Goal: Task Accomplishment & Management: Use online tool/utility

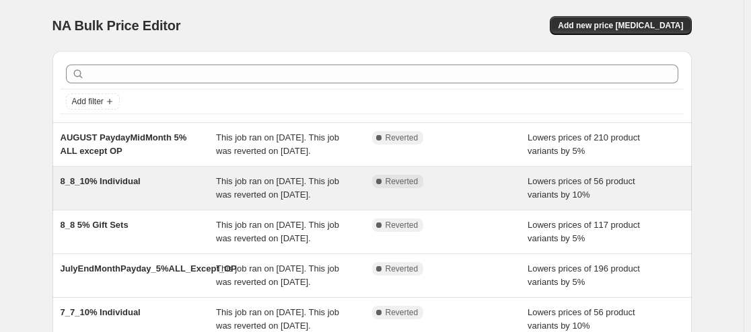
scroll to position [67, 0]
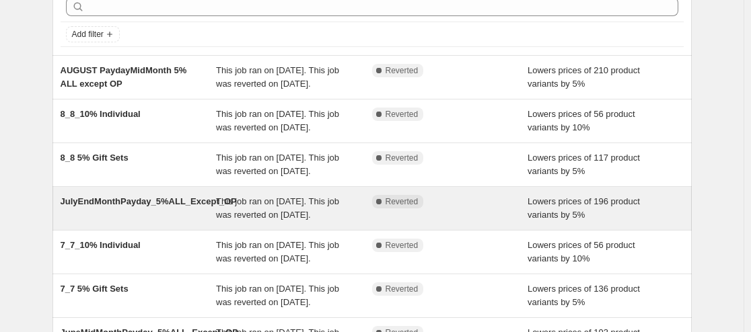
click at [180, 207] on span "JulyEndMonthPayday_5%ALL_Except_OP" at bounding box center [149, 201] width 176 height 10
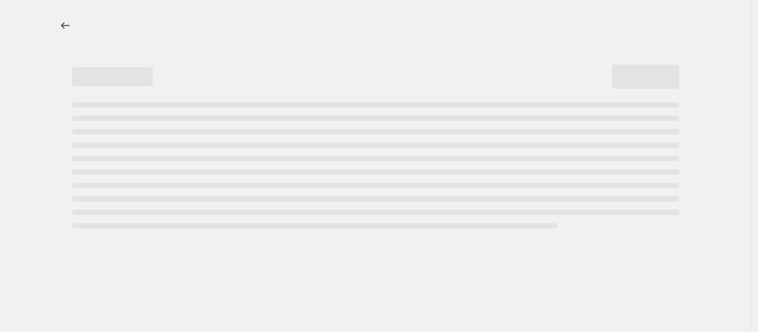
select select "percentage"
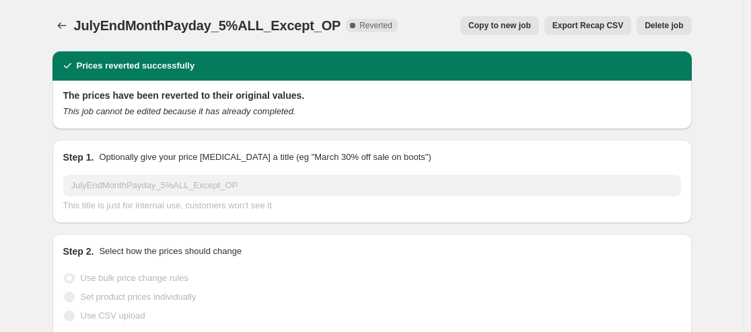
click at [493, 28] on span "Copy to new job" at bounding box center [499, 25] width 63 height 11
select select "percentage"
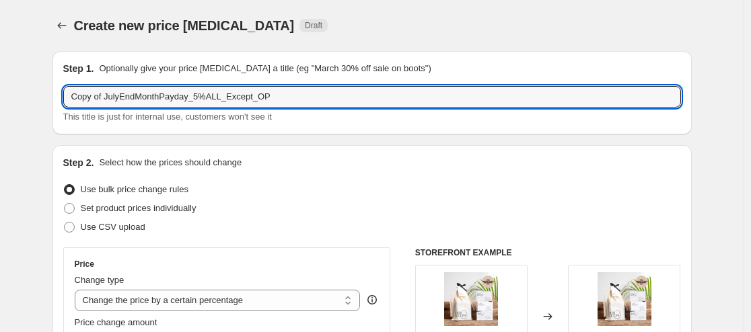
drag, startPoint x: 279, startPoint y: 94, endPoint x: 61, endPoint y: 92, distance: 218.0
click at [61, 92] on div "Step 1. Optionally give your price change job a title (eg "March 30% off sale o…" at bounding box center [371, 92] width 639 height 83
paste input "JUNE PaydayEndMonth 5% ALL except"
click at [85, 98] on input "JUNE PaydayEndMonth 5% ALL except OP" at bounding box center [372, 97] width 618 height 22
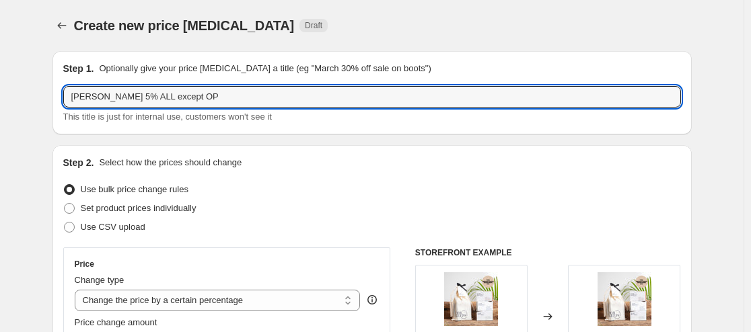
scroll to position [67, 0]
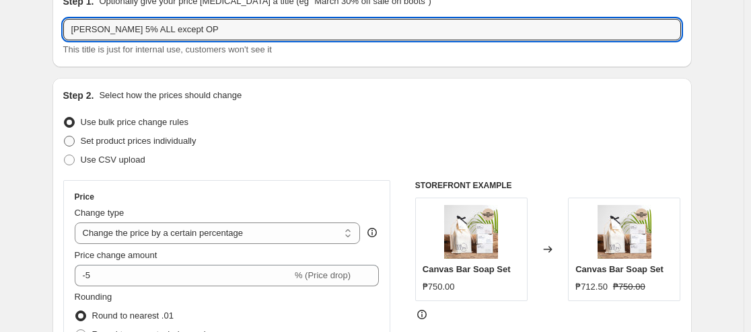
type input "AUGUST PaydayEndMonth 5% ALL except OP"
click at [69, 145] on span at bounding box center [69, 141] width 11 height 11
click at [65, 137] on input "Set product prices individually" at bounding box center [64, 136] width 1 height 1
radio input "true"
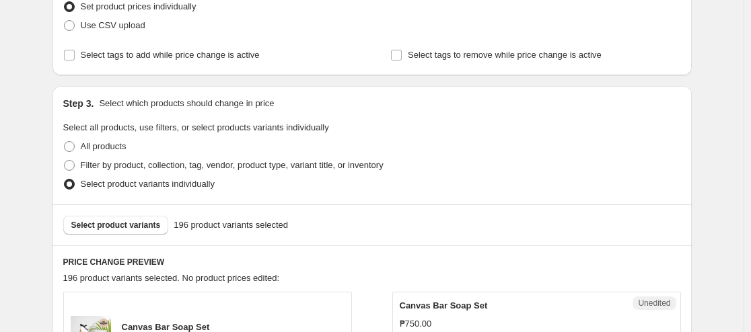
scroll to position [135, 0]
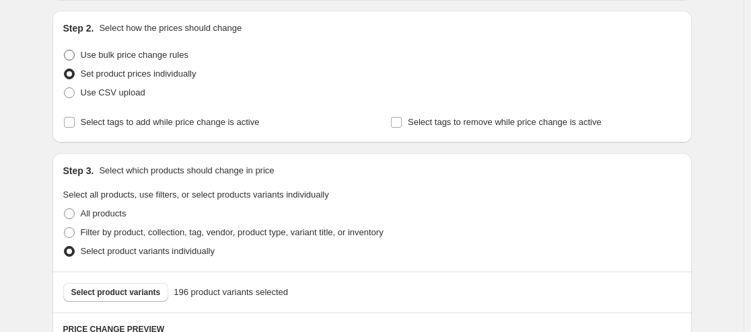
click at [70, 54] on span at bounding box center [69, 55] width 11 height 11
click at [65, 50] on input "Use bulk price change rules" at bounding box center [64, 50] width 1 height 1
radio input "true"
select select "percentage"
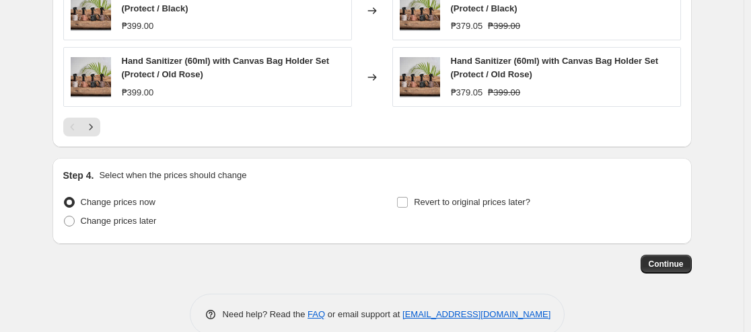
scroll to position [1063, 0]
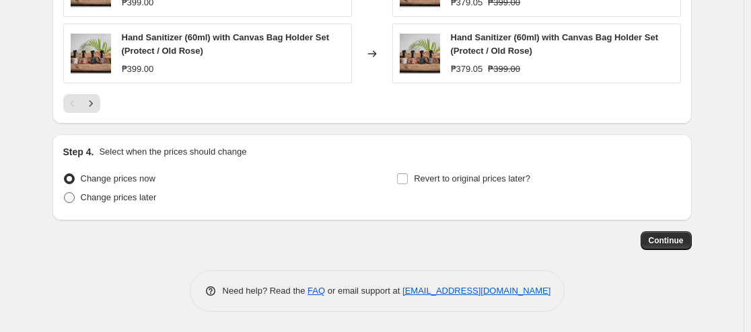
click at [71, 199] on span at bounding box center [69, 197] width 11 height 11
click at [65, 193] on input "Change prices later" at bounding box center [64, 192] width 1 height 1
radio input "true"
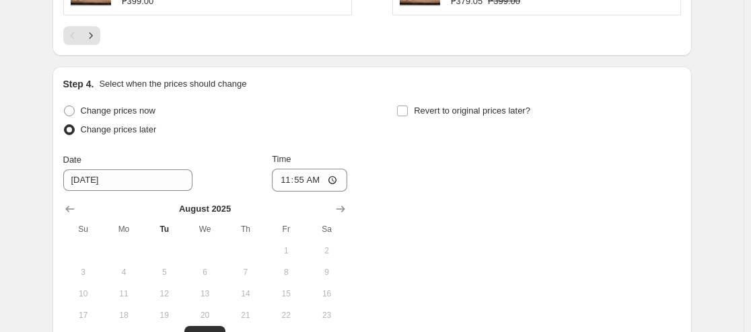
scroll to position [1198, 0]
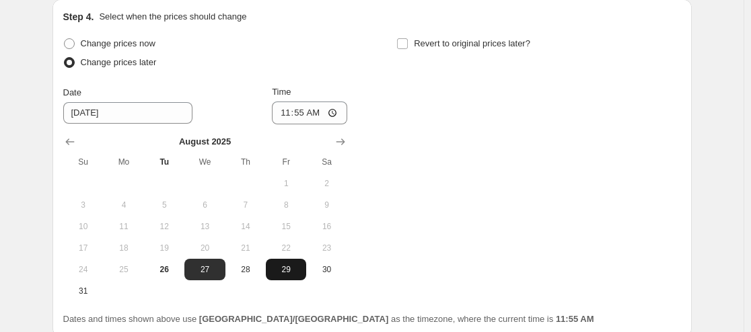
click at [291, 270] on span "29" at bounding box center [286, 269] width 30 height 11
type input "8/29/2025"
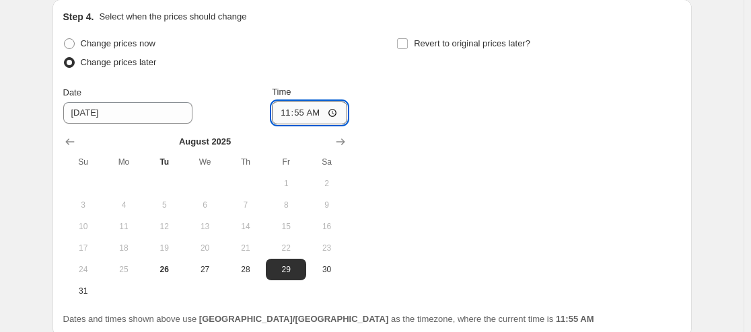
click at [314, 111] on input "11:55" at bounding box center [309, 113] width 75 height 23
click at [337, 114] on input "11:55" at bounding box center [309, 113] width 75 height 23
type input "00:00"
click at [437, 203] on div "Change prices now Change prices later Date 8/29/2025 Time 00:00 August 2025 Su …" at bounding box center [372, 168] width 618 height 268
click at [401, 44] on input "Revert to original prices later?" at bounding box center [402, 43] width 11 height 11
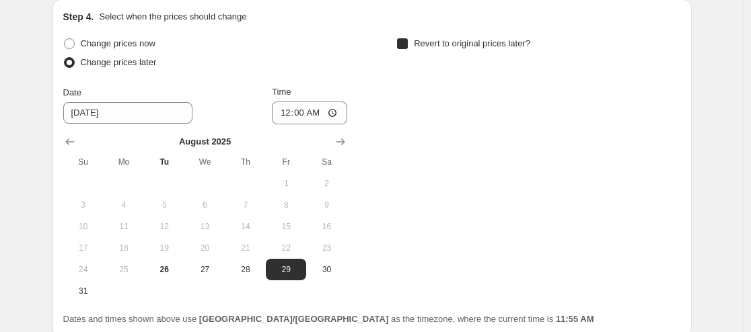
checkbox input "true"
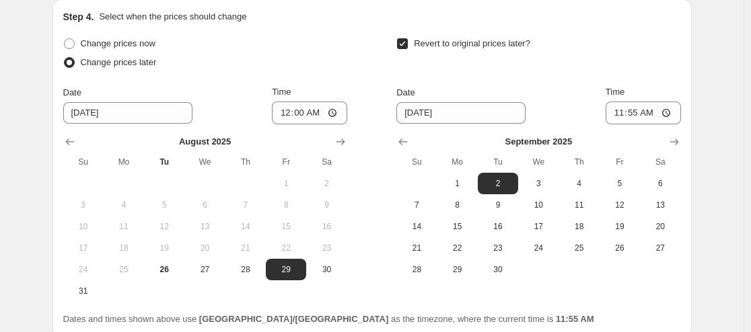
click at [444, 127] on div "September 2025 Su Mo Tu We Th Fr Sa 1 2 3 4 5 6 7 8 9 10 11 12 13 14 15 16 17 1…" at bounding box center [533, 202] width 295 height 156
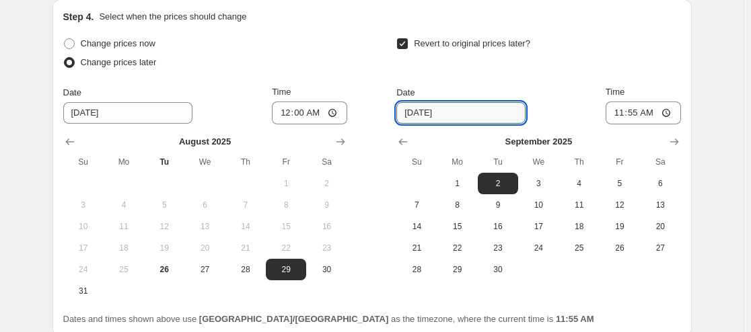
click at [437, 120] on input "9/2/2025" at bounding box center [460, 113] width 129 height 22
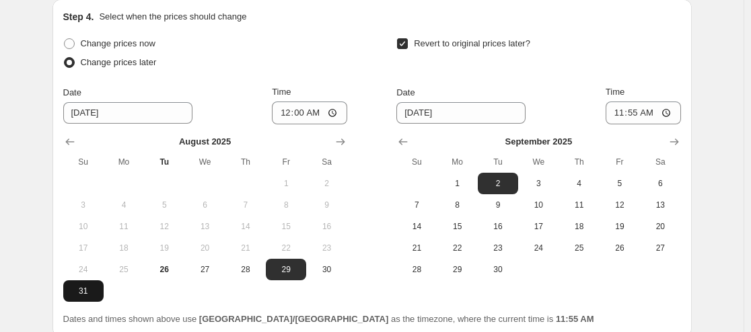
click at [84, 291] on span "31" at bounding box center [84, 291] width 30 height 11
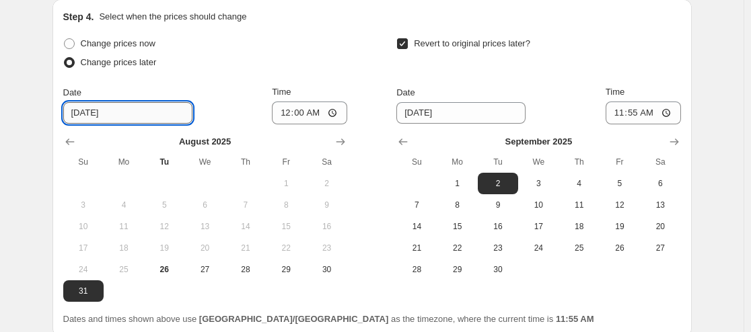
click at [142, 112] on input "8/31/2025" at bounding box center [127, 113] width 129 height 22
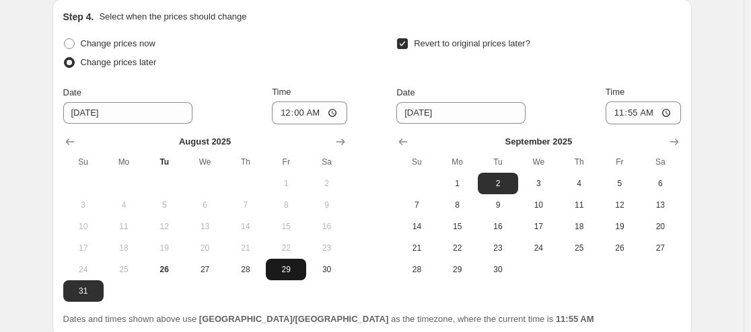
click at [286, 266] on span "29" at bounding box center [286, 269] width 30 height 11
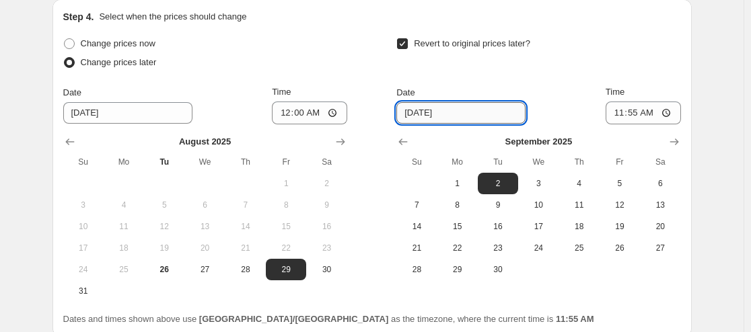
click at [438, 116] on input "9/2/2025" at bounding box center [460, 113] width 129 height 22
click at [81, 289] on span "31" at bounding box center [84, 291] width 30 height 11
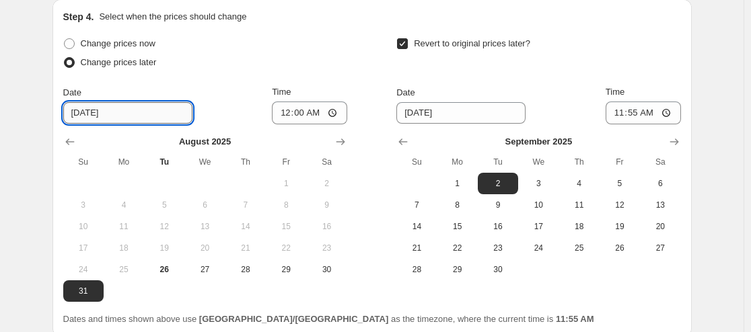
click at [111, 110] on input "8/31/2025" at bounding box center [127, 113] width 129 height 22
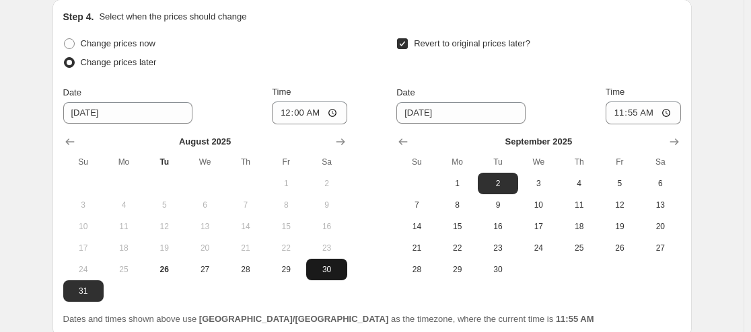
click at [328, 274] on span "30" at bounding box center [327, 269] width 30 height 11
type input "8/30/2025"
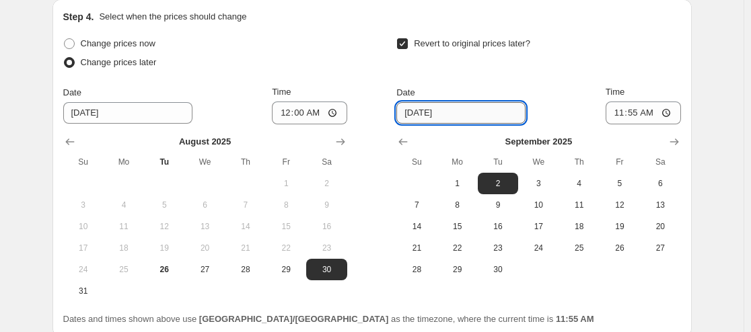
click at [441, 112] on input "9/2/2025" at bounding box center [460, 113] width 129 height 22
click at [408, 141] on icon "Show previous month, August 2025" at bounding box center [402, 141] width 13 height 13
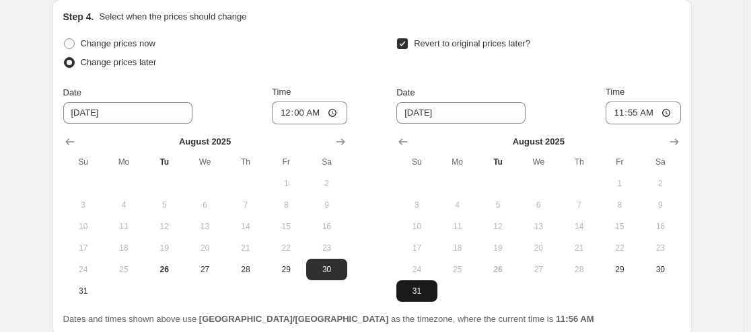
click at [415, 290] on span "31" at bounding box center [417, 291] width 30 height 11
type input "8/31/2025"
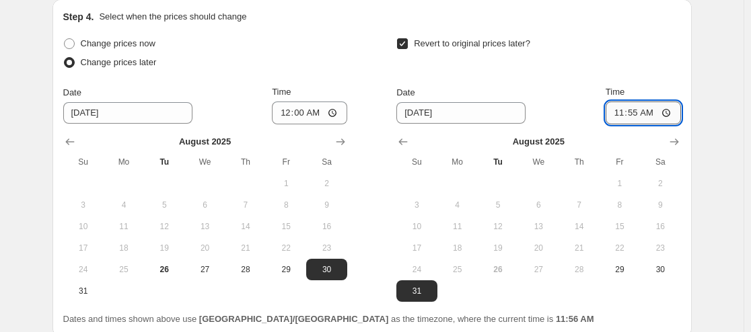
click at [643, 113] on input "11:55" at bounding box center [643, 113] width 75 height 23
click at [636, 113] on input "11:55" at bounding box center [643, 113] width 75 height 23
click at [649, 114] on input "11:59" at bounding box center [643, 113] width 75 height 23
type input "23:59"
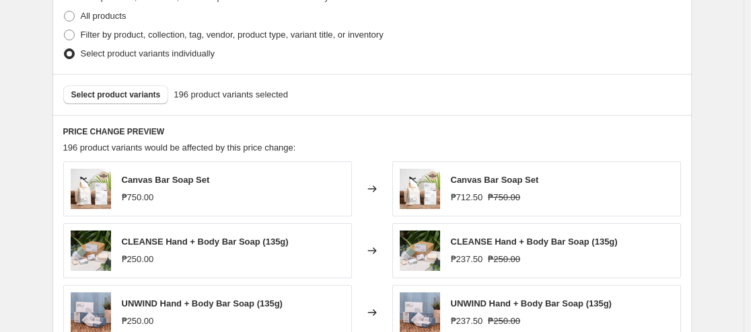
scroll to position [659, 0]
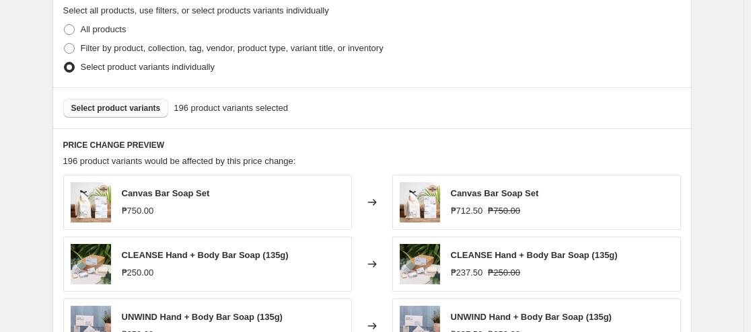
click at [120, 108] on span "Select product variants" at bounding box center [115, 108] width 89 height 11
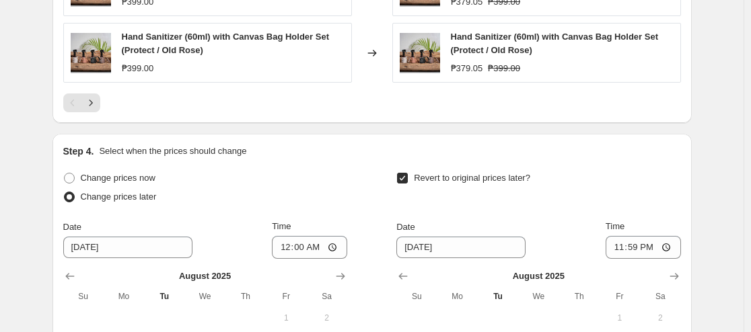
scroll to position [1130, 0]
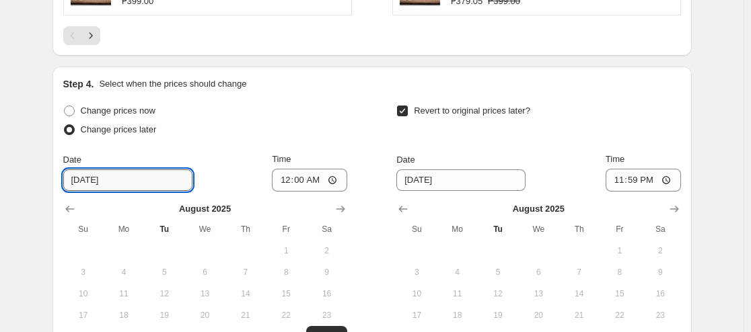
click at [121, 182] on input "8/30/2025" at bounding box center [127, 181] width 129 height 22
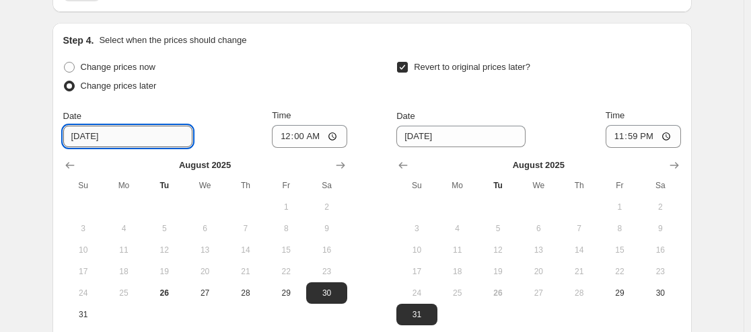
scroll to position [1198, 0]
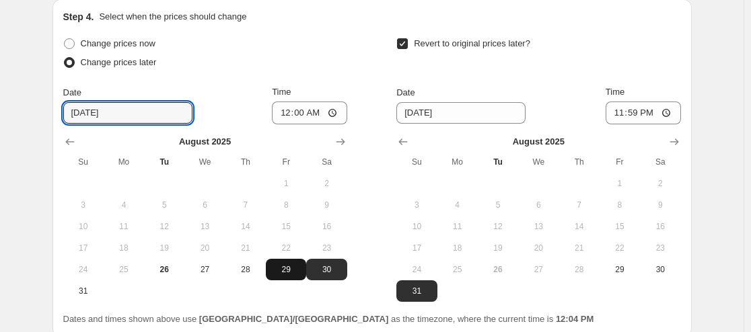
click at [289, 268] on span "29" at bounding box center [286, 269] width 30 height 11
type input "8/29/2025"
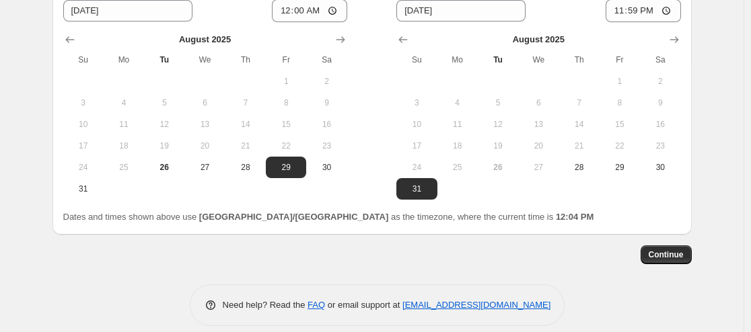
scroll to position [1315, 0]
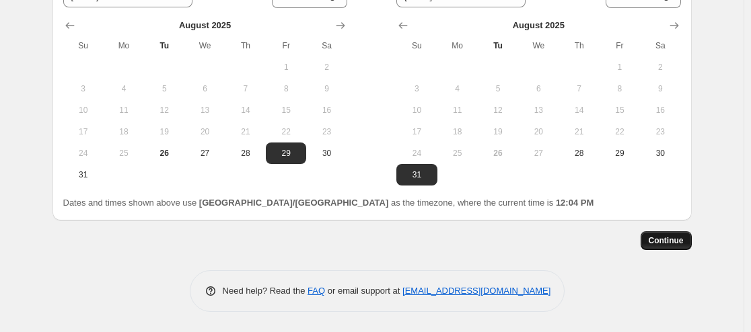
click at [659, 240] on span "Continue" at bounding box center [666, 241] width 35 height 11
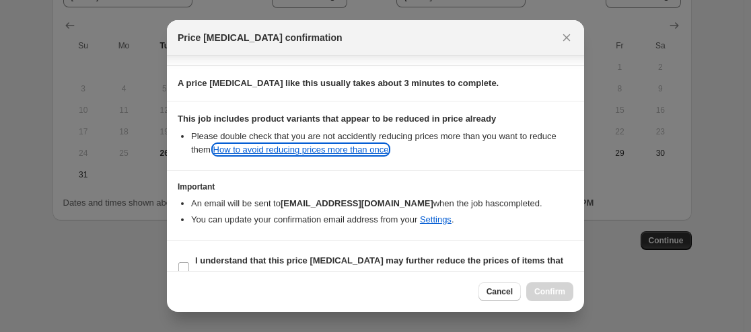
scroll to position [231, 0]
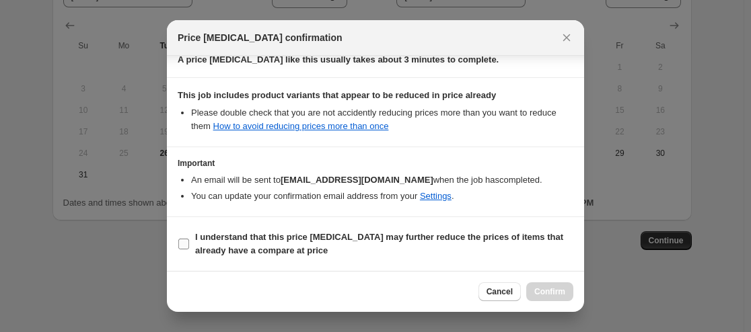
click at [183, 245] on input "I understand that this price change job may further reduce the prices of items …" at bounding box center [183, 244] width 11 height 11
checkbox input "true"
click at [550, 289] on span "Confirm" at bounding box center [549, 292] width 31 height 11
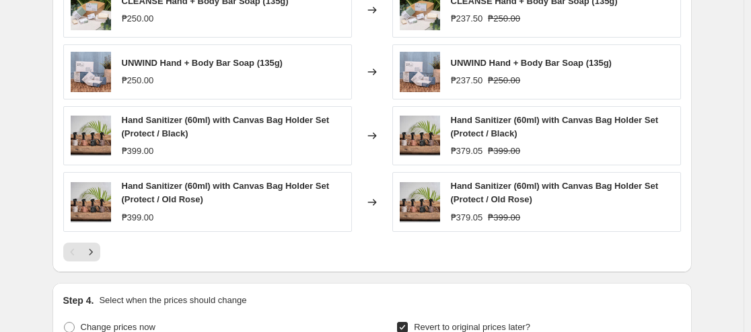
scroll to position [1278, 0]
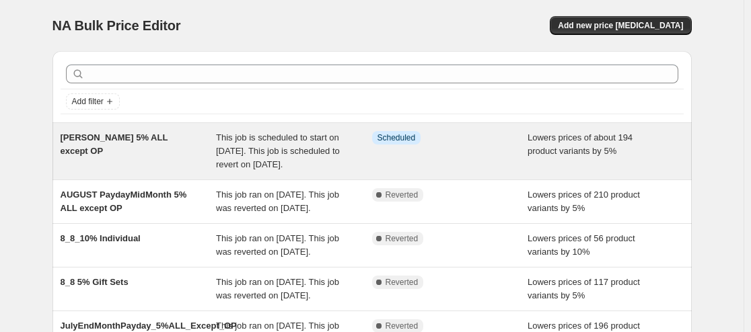
click at [418, 145] on div "Info Scheduled" at bounding box center [450, 151] width 156 height 40
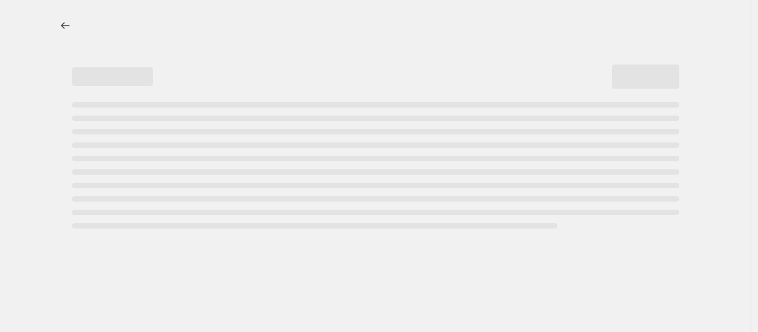
select select "percentage"
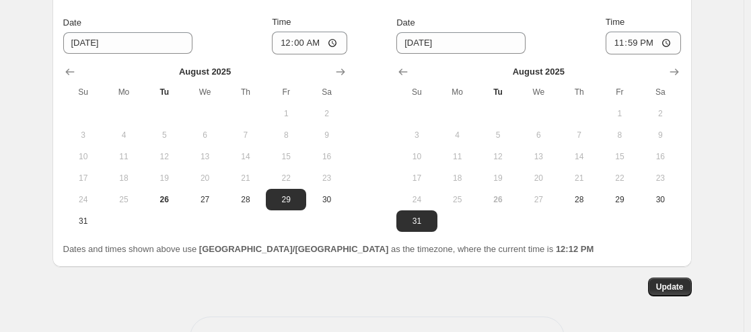
scroll to position [1330, 0]
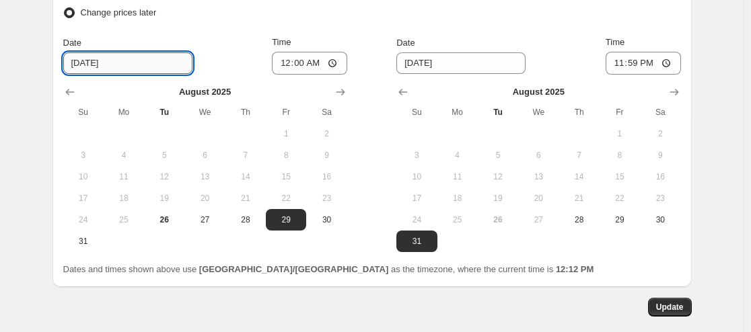
click at [148, 63] on input "8/29/2025" at bounding box center [127, 63] width 129 height 22
click at [91, 66] on input "8/29/2025" at bounding box center [127, 63] width 129 height 22
click at [251, 216] on span "28" at bounding box center [246, 220] width 30 height 11
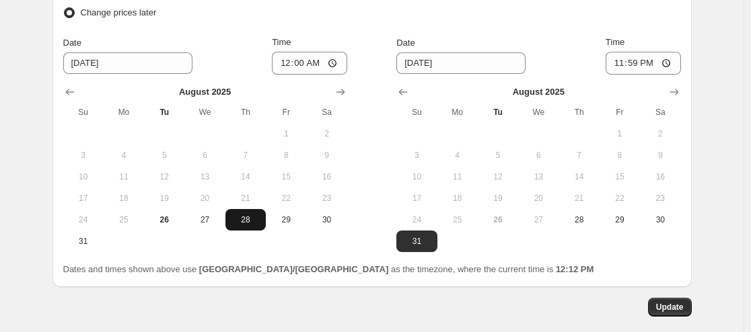
type input "8/28/2025"
click at [296, 61] on input "00:00" at bounding box center [309, 63] width 75 height 23
click at [291, 65] on input "00:00" at bounding box center [309, 63] width 75 height 23
click at [304, 65] on input "23:08" at bounding box center [309, 63] width 75 height 23
type input "23:57"
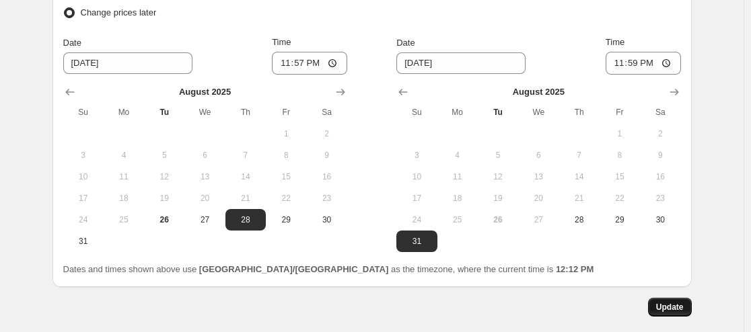
click at [678, 313] on span "Update" at bounding box center [670, 307] width 28 height 11
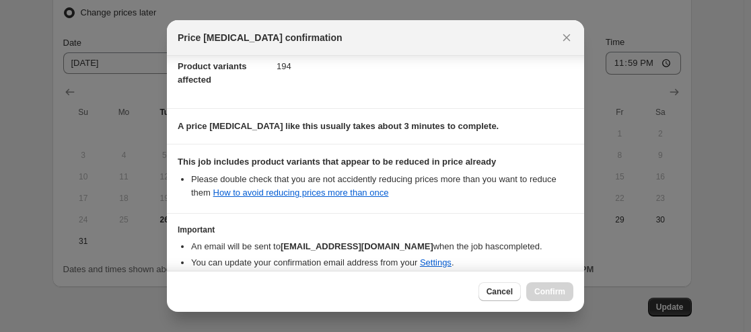
scroll to position [231, 0]
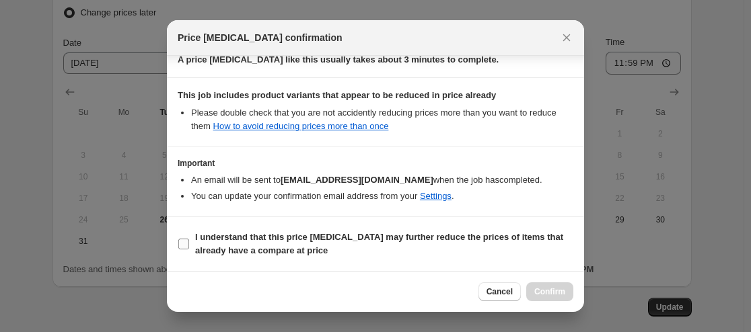
click at [180, 244] on input "I understand that this price change job may further reduce the prices of items …" at bounding box center [183, 244] width 11 height 11
checkbox input "true"
click at [545, 287] on button "Confirm" at bounding box center [549, 292] width 47 height 19
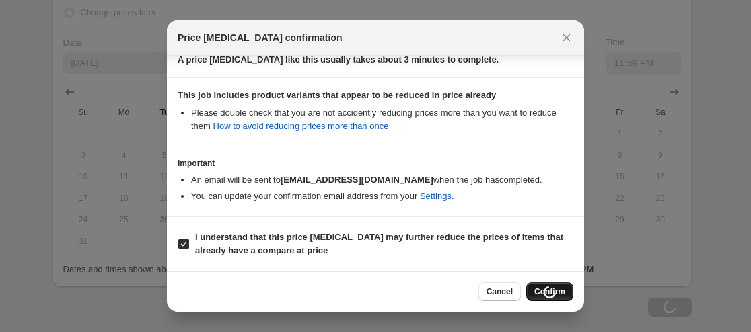
scroll to position [1330, 0]
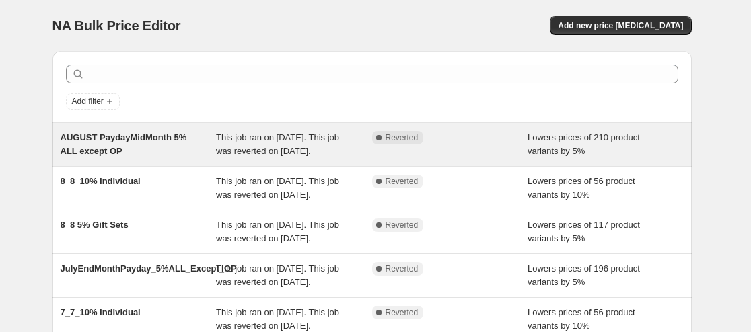
click at [161, 139] on span "AUGUST PaydayMidMonth 5% ALL except OP" at bounding box center [124, 145] width 127 height 24
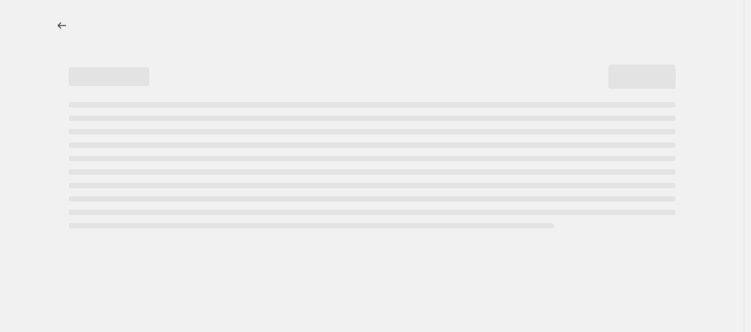
select select "percentage"
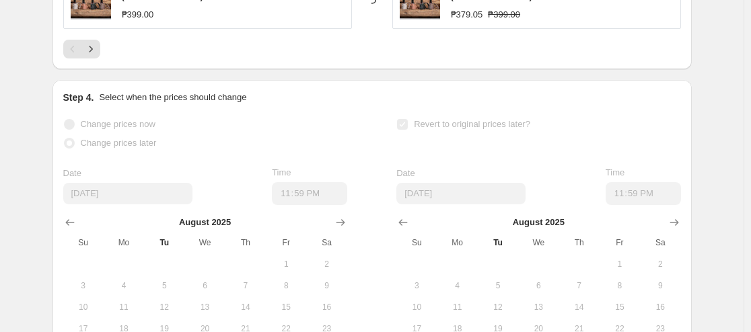
scroll to position [1211, 0]
